Goal: Find specific page/section: Find specific page/section

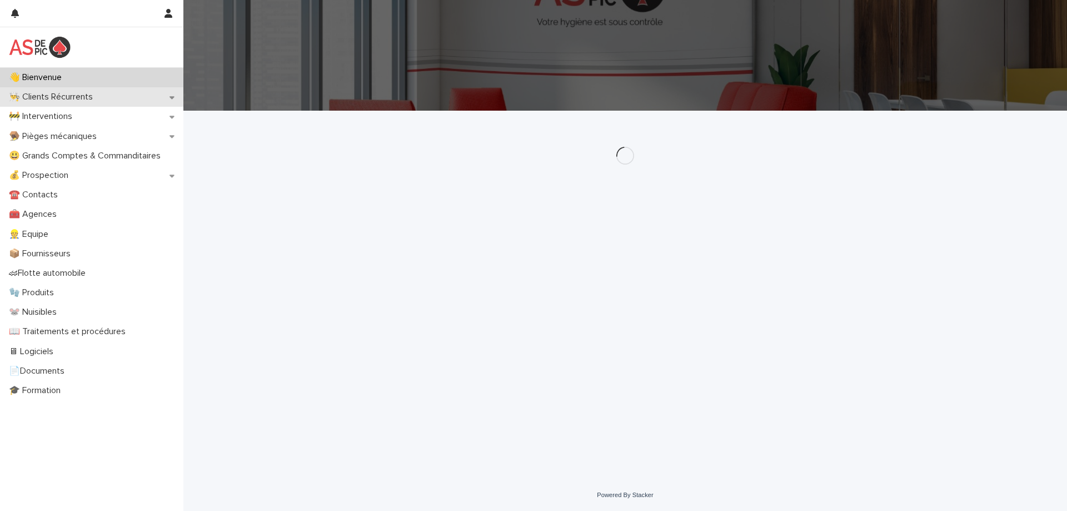
click at [75, 98] on p "👨‍🍳 Clients Récurrents" at bounding box center [52, 97] width 97 height 11
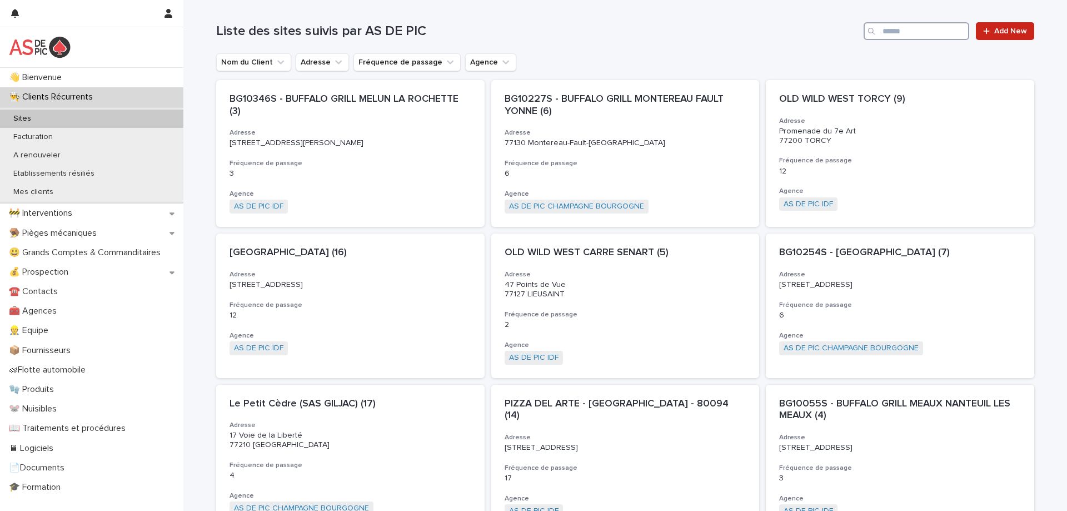
click at [881, 32] on input "Search" at bounding box center [917, 31] width 106 height 18
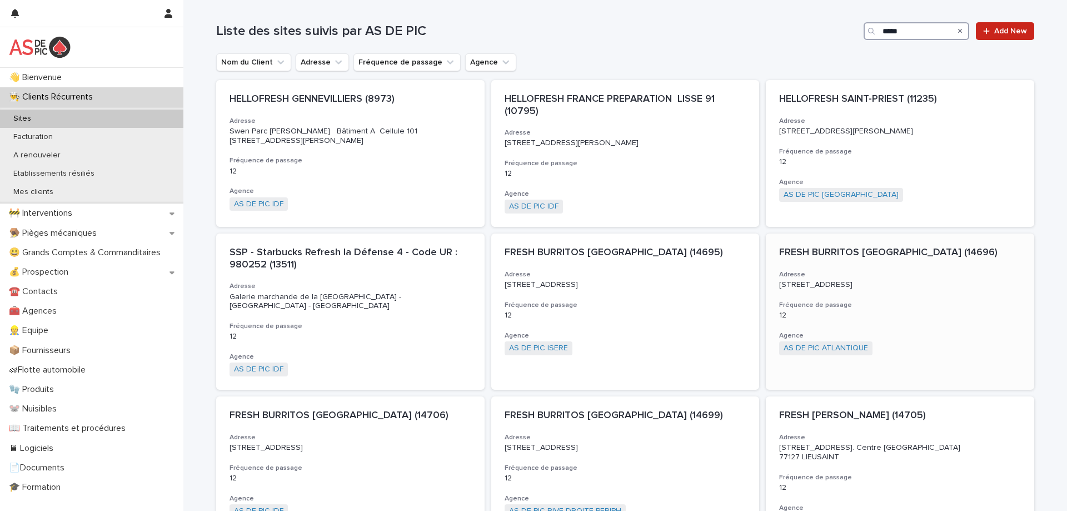
type input "*****"
click at [819, 258] on p "FRESH BURRITOS [GEOGRAPHIC_DATA] (14696)" at bounding box center [899, 253] width 241 height 12
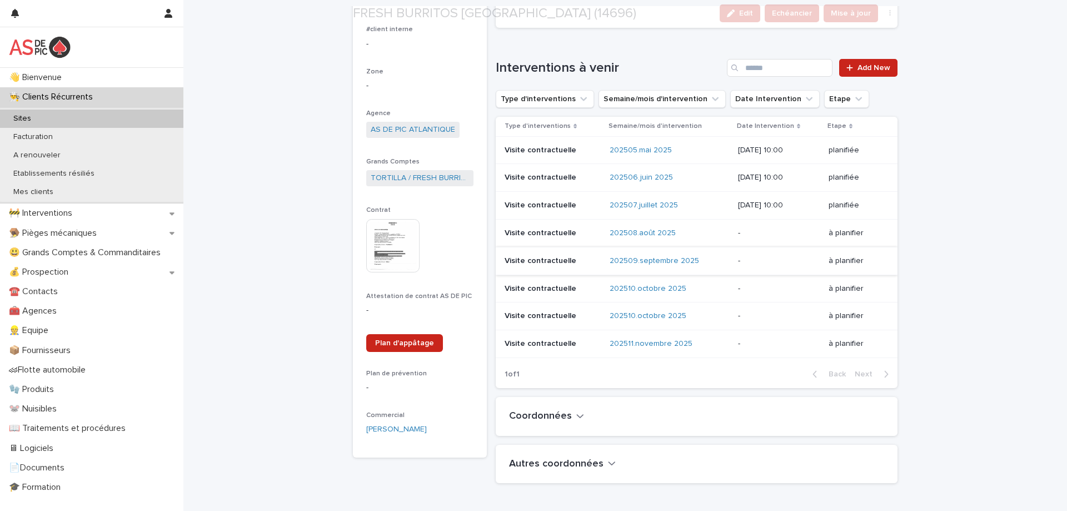
scroll to position [167, 0]
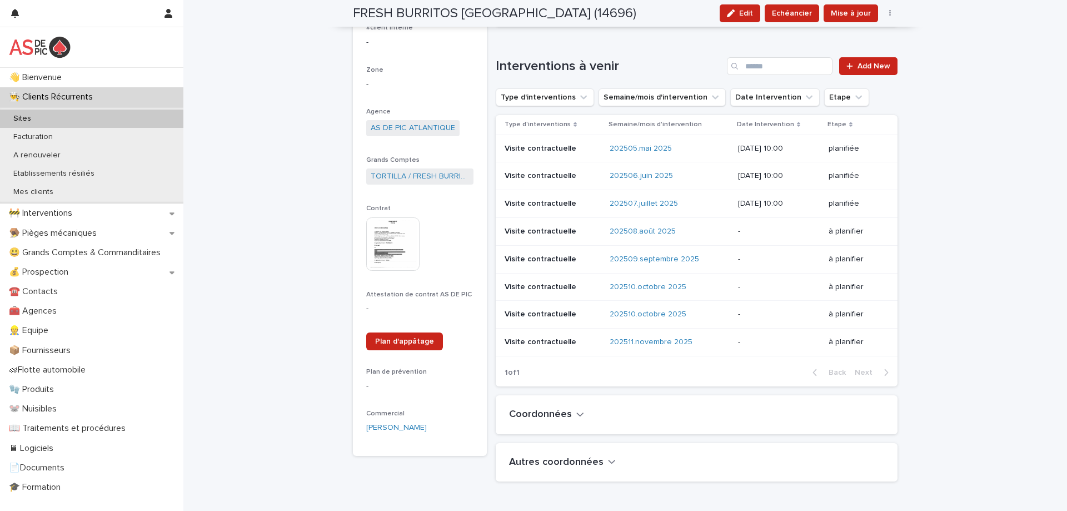
click at [399, 225] on img at bounding box center [392, 243] width 53 height 53
